Goal: Task Accomplishment & Management: Use online tool/utility

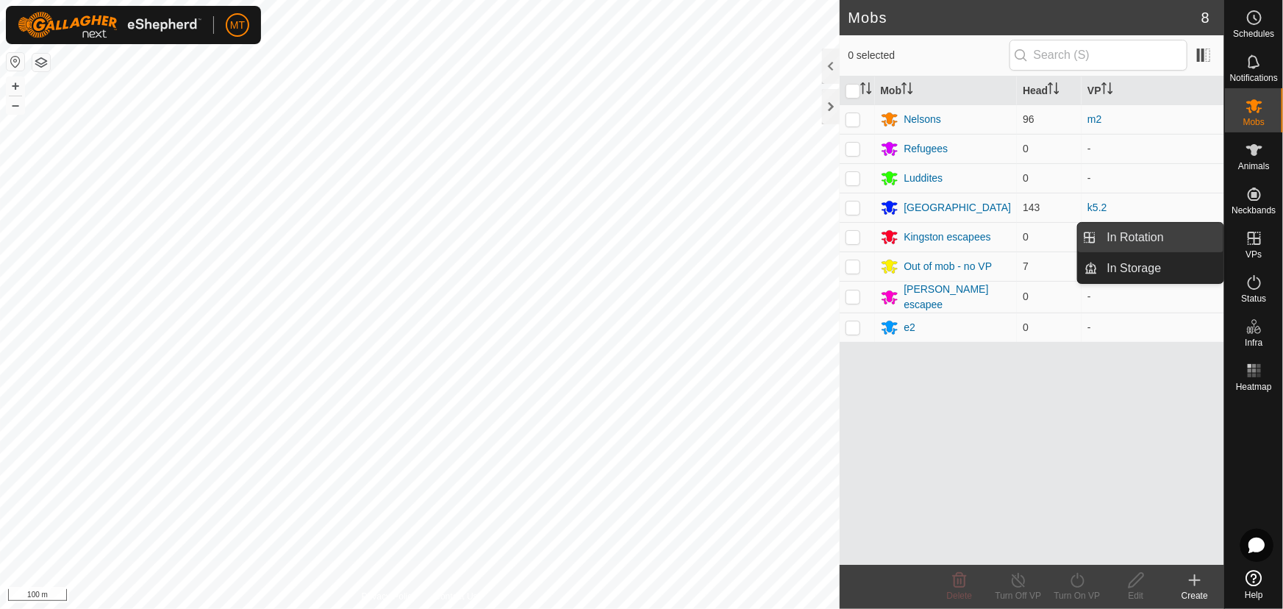
click at [1181, 241] on link "In Rotation" at bounding box center [1161, 237] width 126 height 29
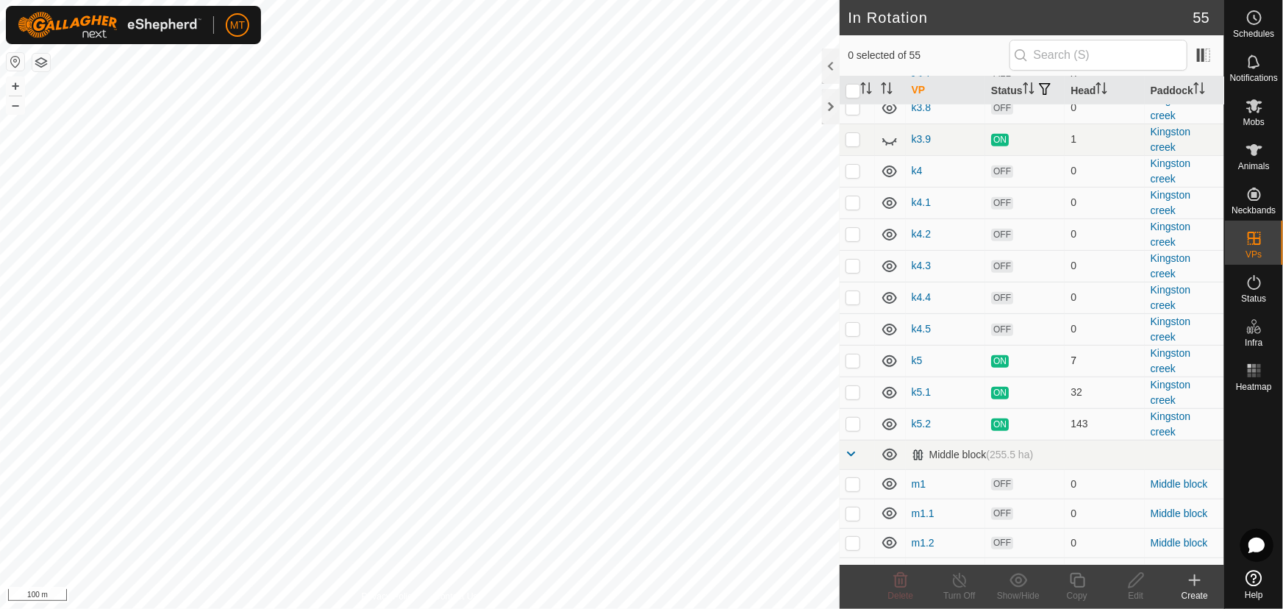
scroll to position [468, 0]
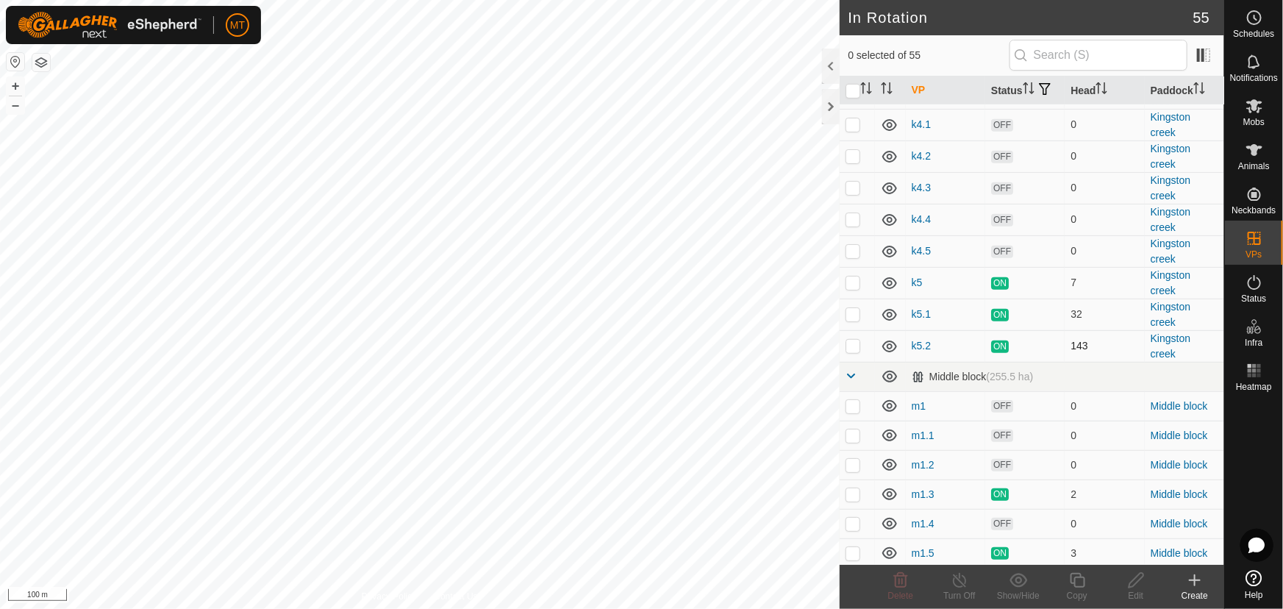
click at [858, 351] on p-checkbox at bounding box center [852, 346] width 15 height 12
checkbox input "true"
click at [1073, 586] on icon at bounding box center [1077, 580] width 18 height 18
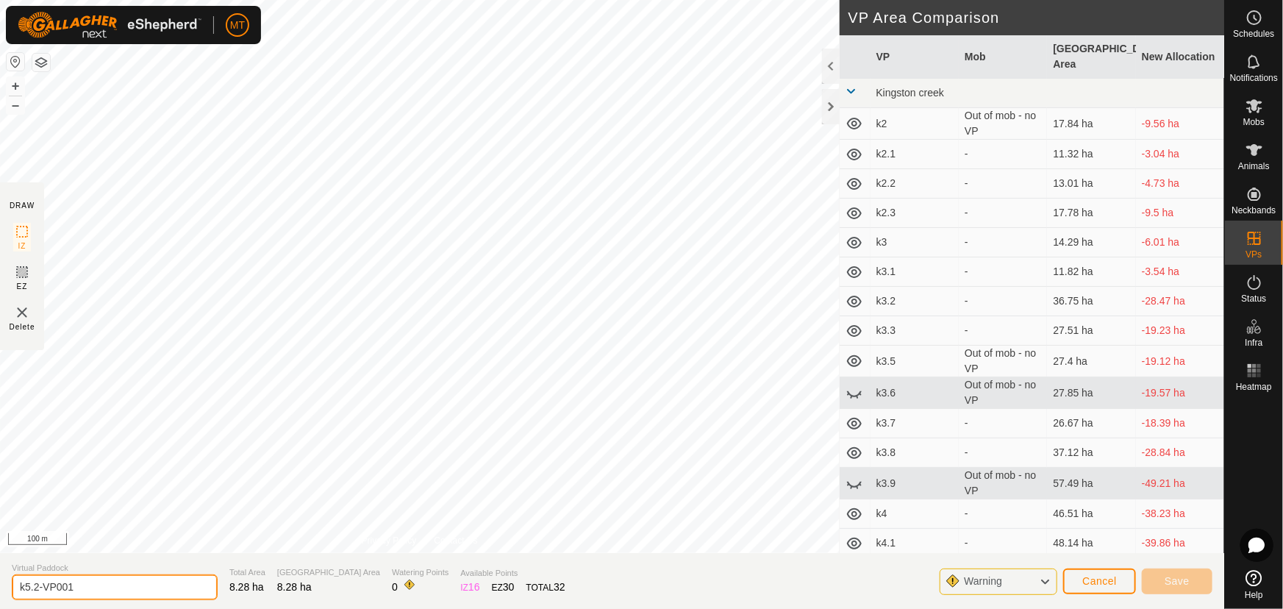
drag, startPoint x: 82, startPoint y: 575, endPoint x: 0, endPoint y: 576, distance: 81.6
click at [0, 576] on section "Virtual Paddock k5.2-VP001 Total Area 8.28 ha Grazing Area 8.28 ha Watering Poi…" at bounding box center [612, 581] width 1224 height 56
type input "k5.3"
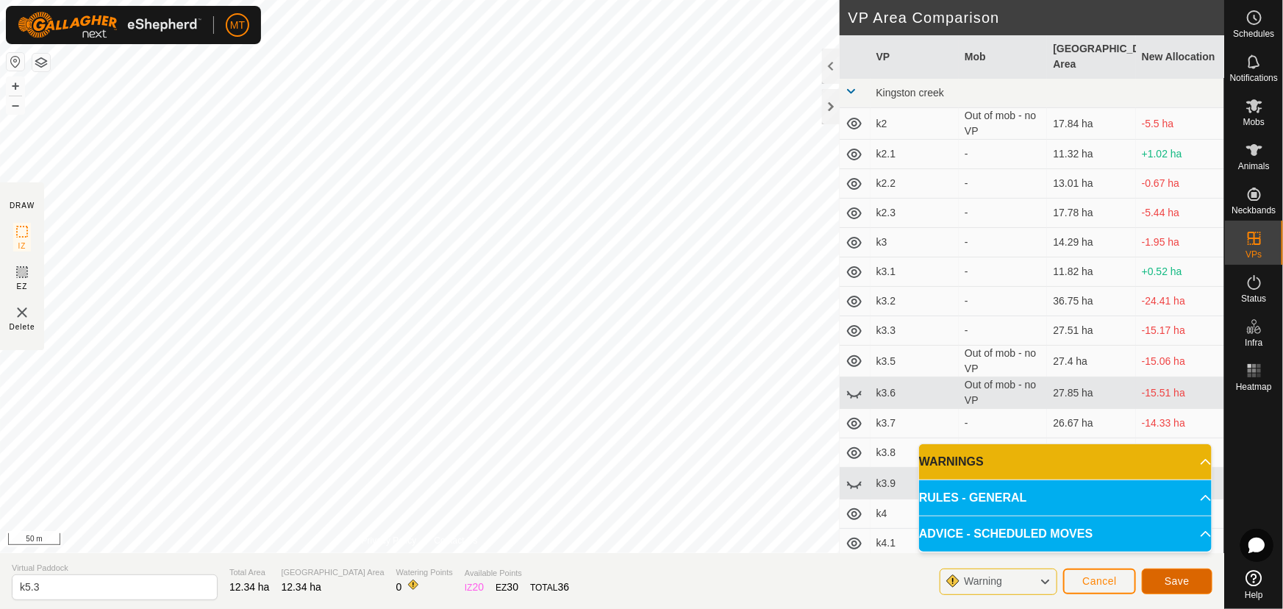
click at [1162, 570] on button "Save" at bounding box center [1177, 581] width 71 height 26
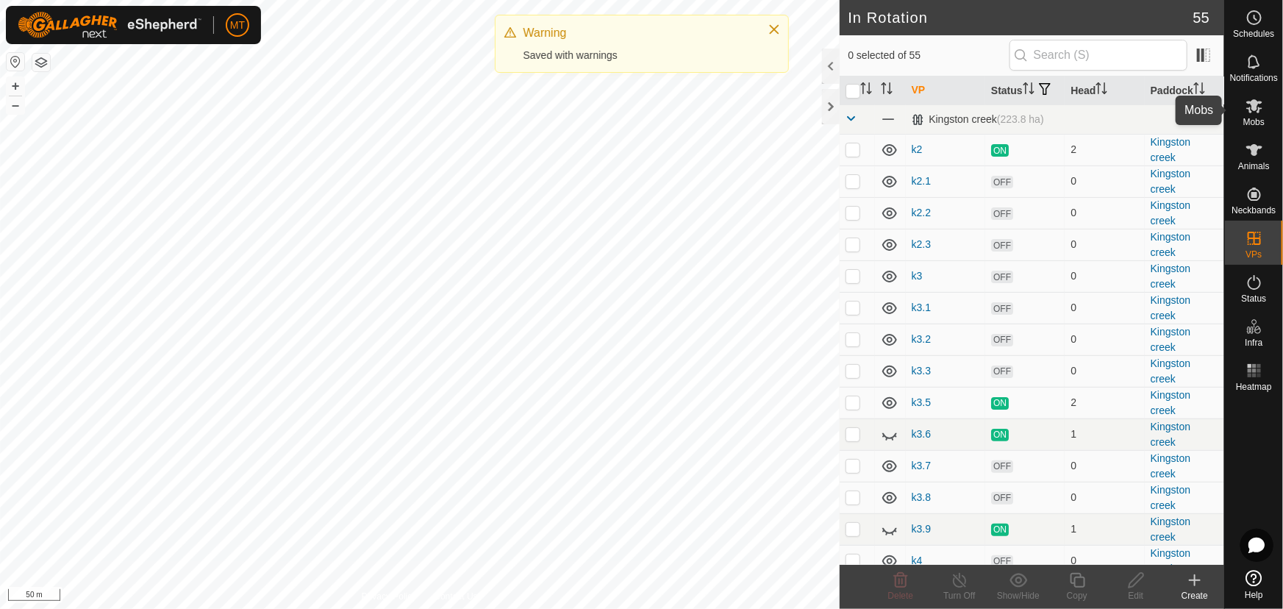
click at [1246, 118] on span "Mobs" at bounding box center [1253, 122] width 21 height 9
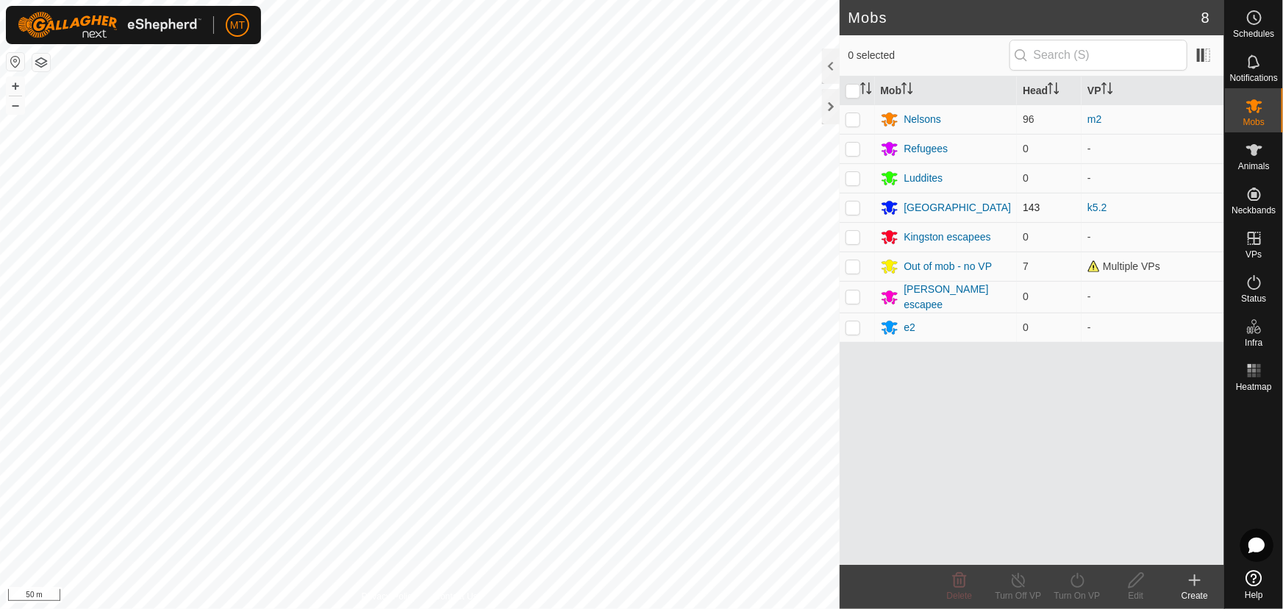
click at [847, 206] on p-checkbox at bounding box center [852, 207] width 15 height 12
checkbox input "true"
click at [1081, 582] on icon at bounding box center [1077, 580] width 18 height 18
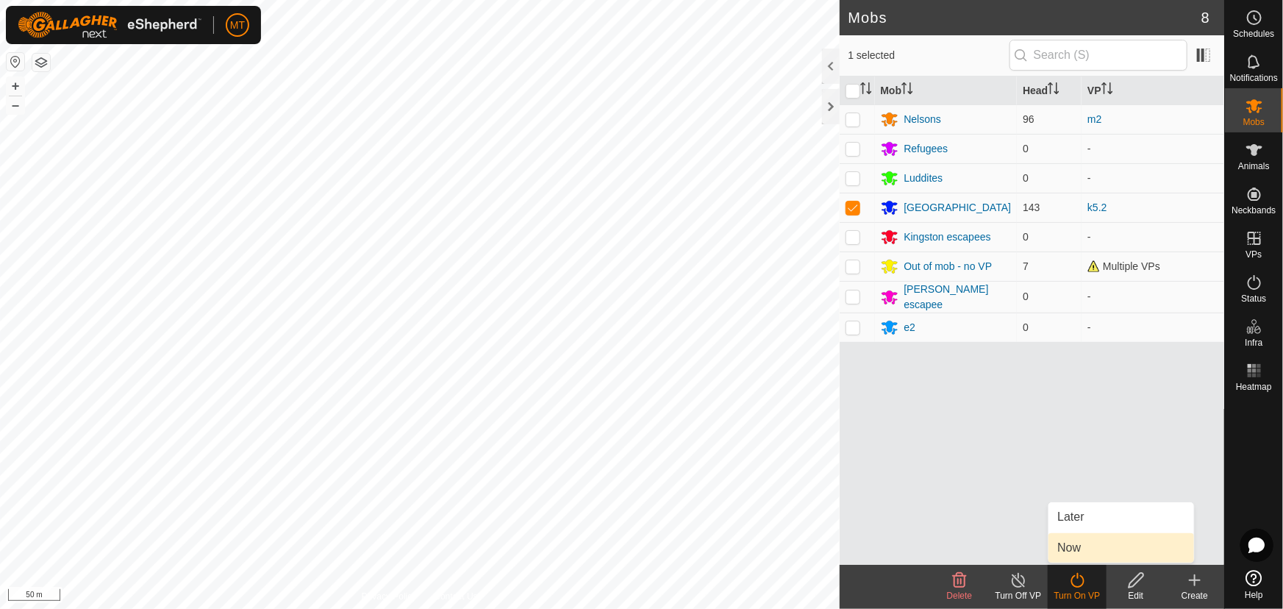
click at [1073, 547] on link "Now" at bounding box center [1121, 547] width 146 height 29
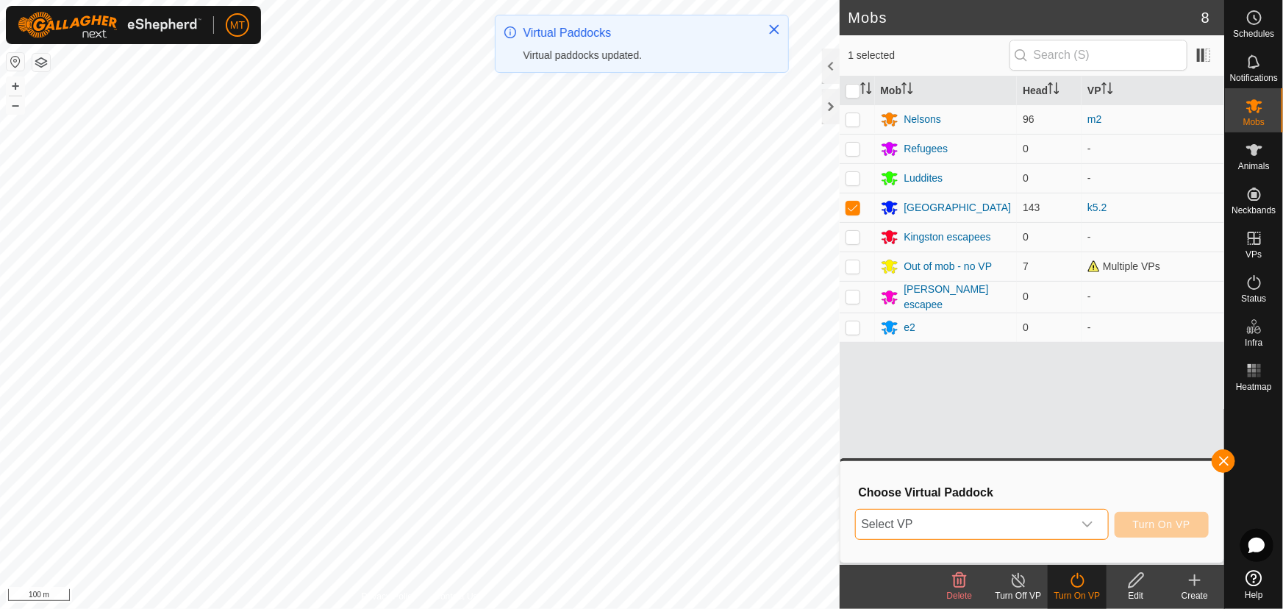
click at [931, 521] on span "Select VP" at bounding box center [964, 523] width 217 height 29
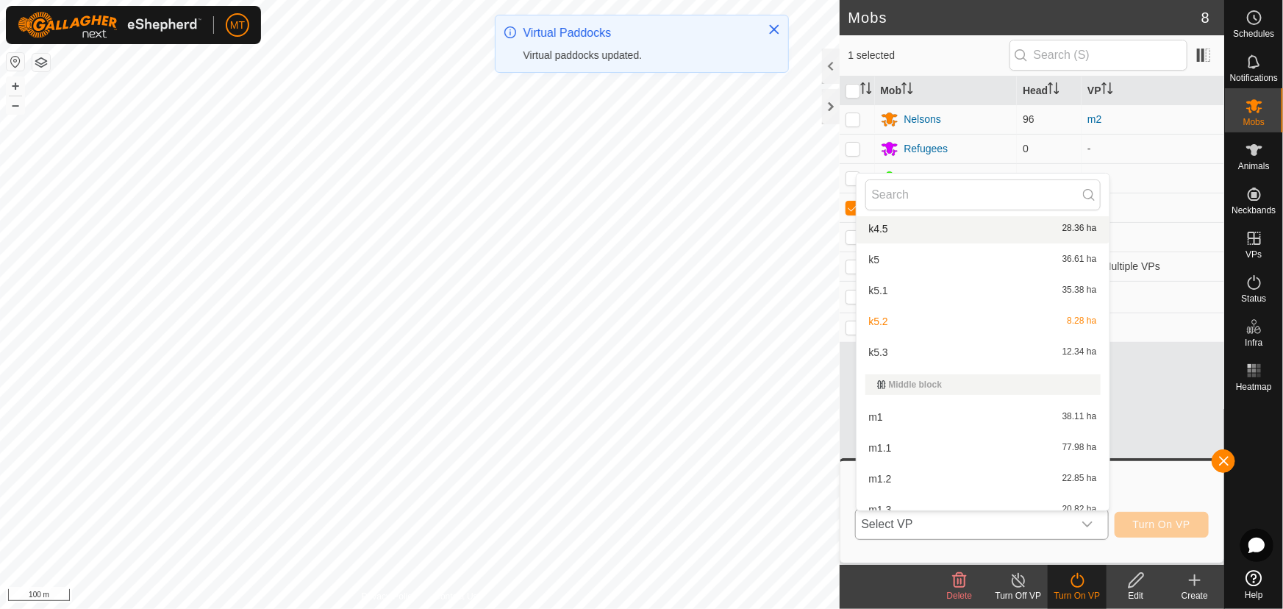
scroll to position [618, 0]
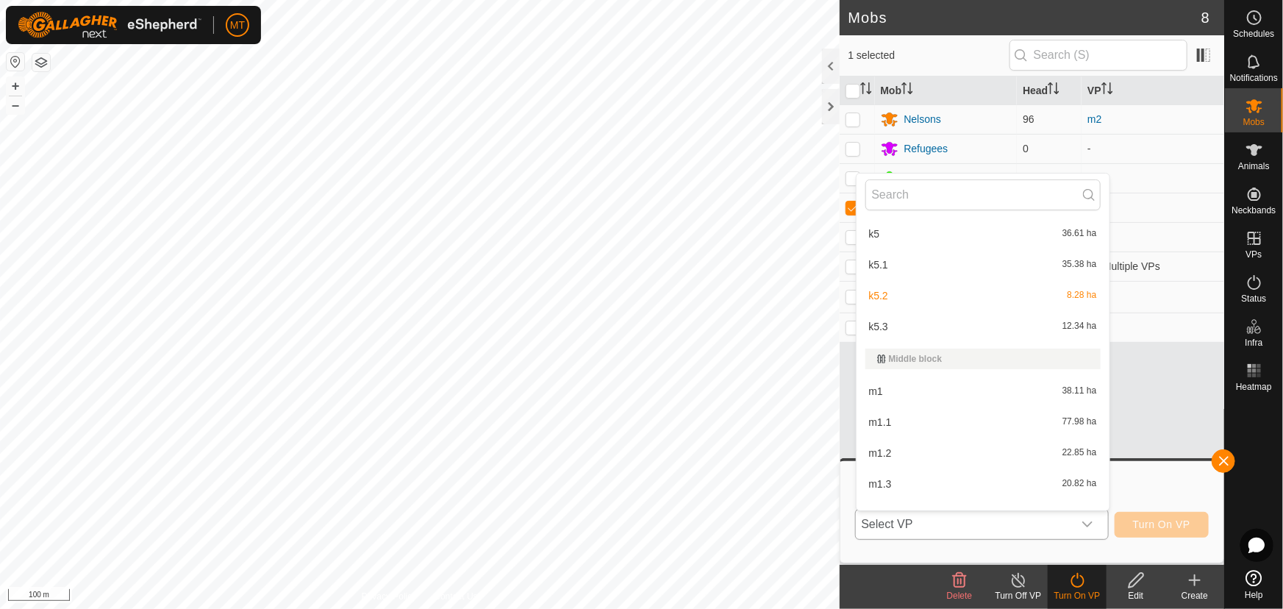
click at [897, 328] on li "k5.3 12.34 ha" at bounding box center [982, 326] width 253 height 29
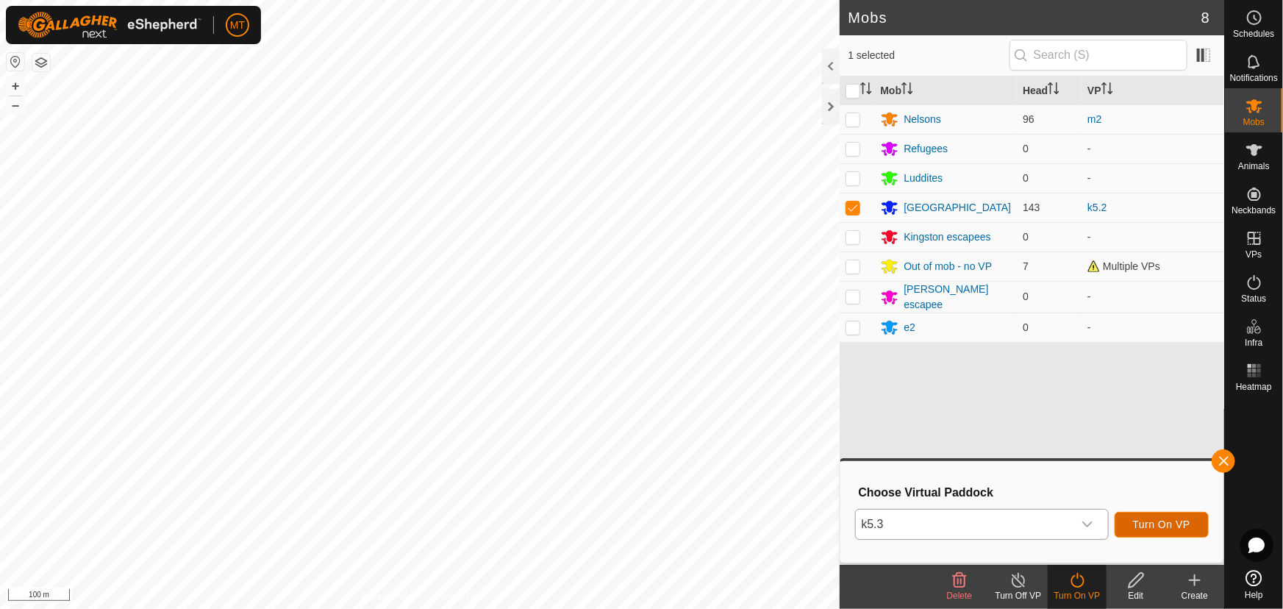
click at [1164, 523] on span "Turn On VP" at bounding box center [1161, 524] width 57 height 12
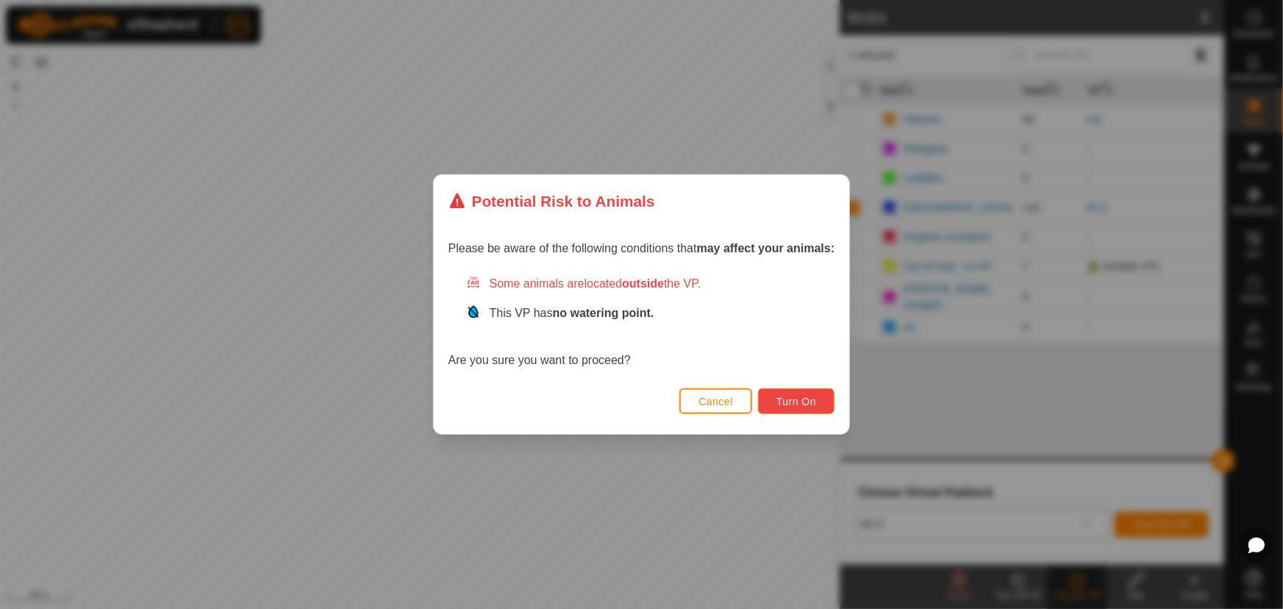
click at [800, 405] on span "Turn On" at bounding box center [796, 402] width 40 height 12
